Goal: Find specific page/section: Find specific page/section

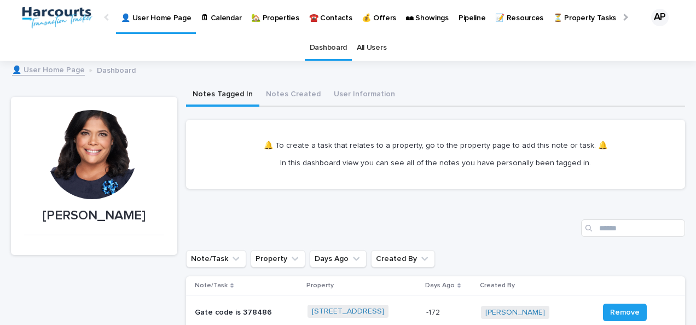
click at [273, 23] on link "🏡 Properties" at bounding box center [274, 17] width 57 height 34
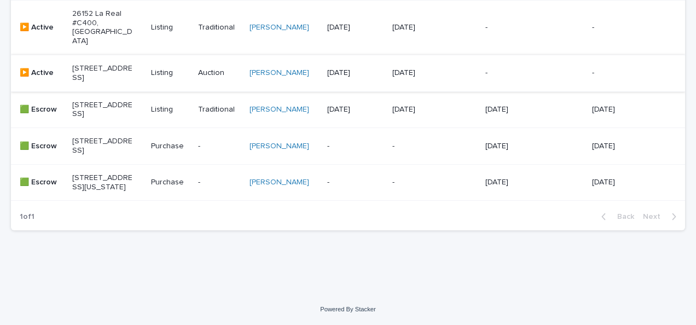
scroll to position [383, 0]
click at [91, 137] on p "[STREET_ADDRESS]" at bounding box center [102, 146] width 61 height 19
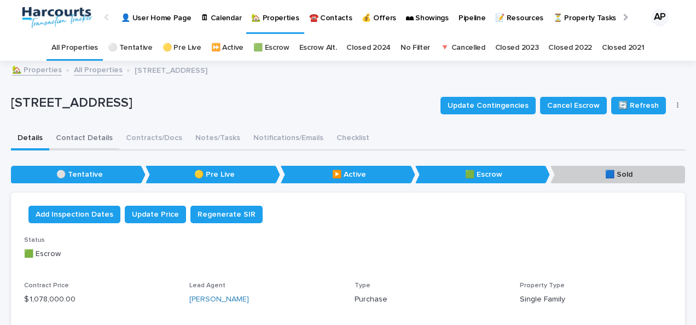
click at [84, 135] on button "Contact Details" at bounding box center [84, 139] width 70 height 23
